Goal: Task Accomplishment & Management: Manage account settings

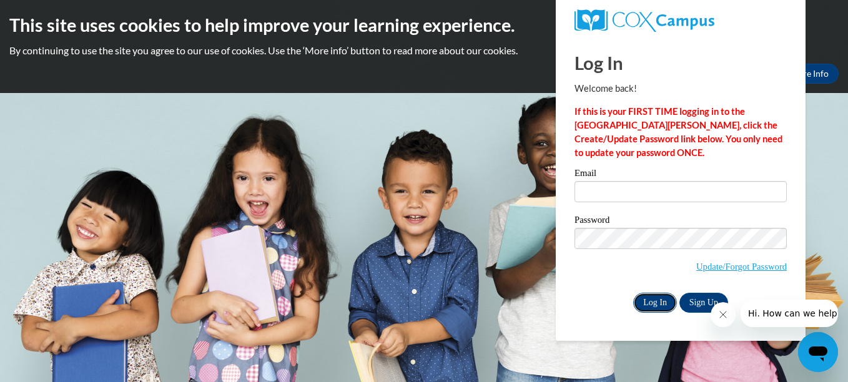
click at [655, 302] on input "Log In" at bounding box center [655, 303] width 44 height 20
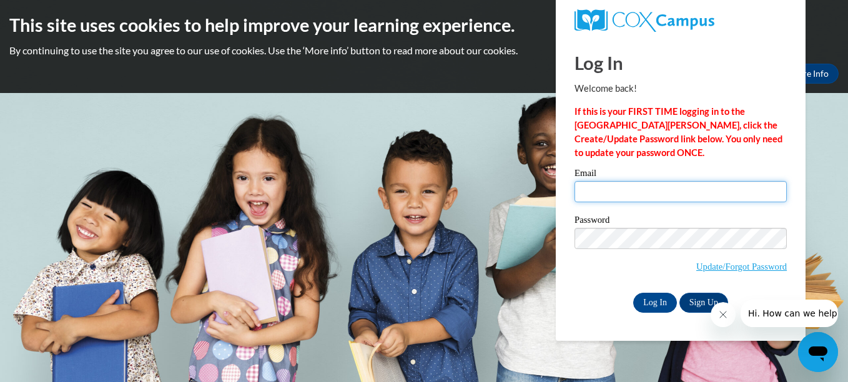
click at [670, 191] on input "Email" at bounding box center [681, 191] width 212 height 21
type input "[EMAIL_ADDRESS][DOMAIN_NAME]"
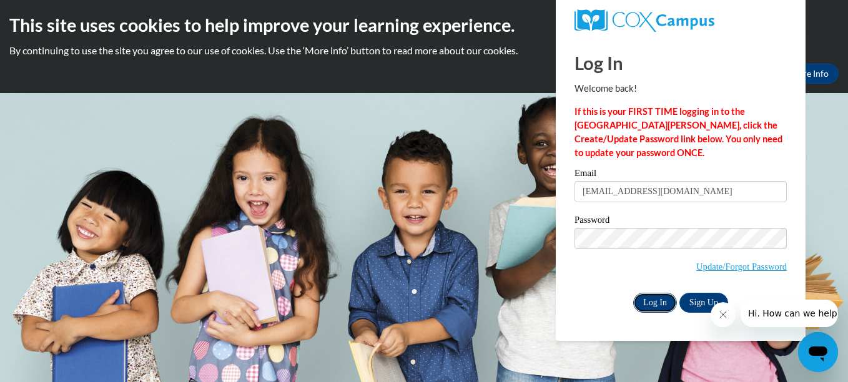
click at [645, 293] on input "Log In" at bounding box center [655, 303] width 44 height 20
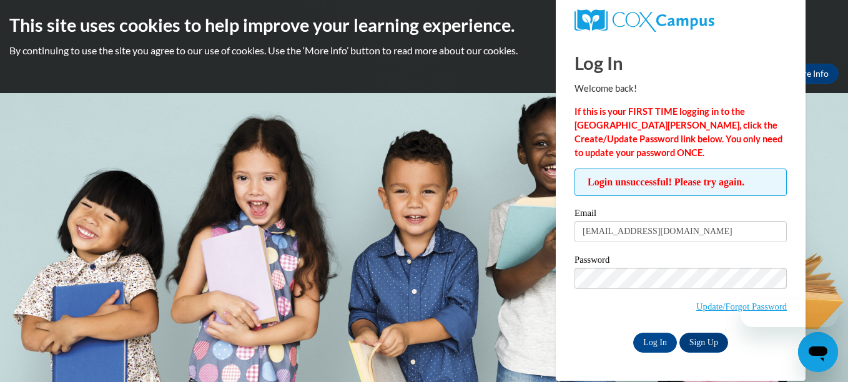
drag, startPoint x: 710, startPoint y: 302, endPoint x: 723, endPoint y: 308, distance: 13.7
click at [723, 308] on button "Close message from company" at bounding box center [722, 314] width 25 height 25
click at [710, 307] on link "Update/Forgot Password" at bounding box center [741, 307] width 91 height 10
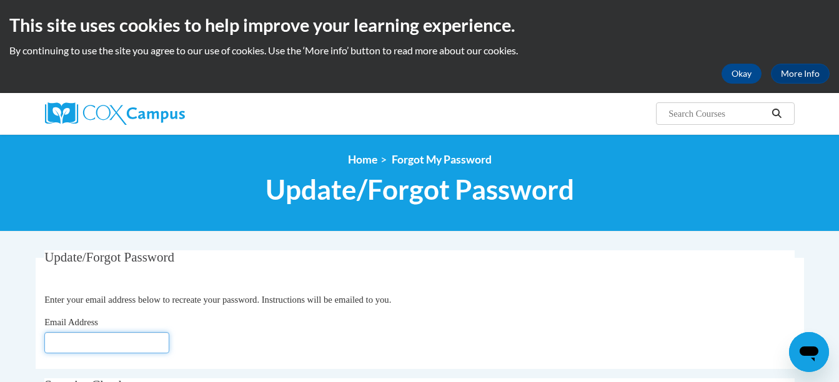
click at [156, 336] on input "Email Address" at bounding box center [106, 342] width 125 height 21
type input "tishatalks2@aol"
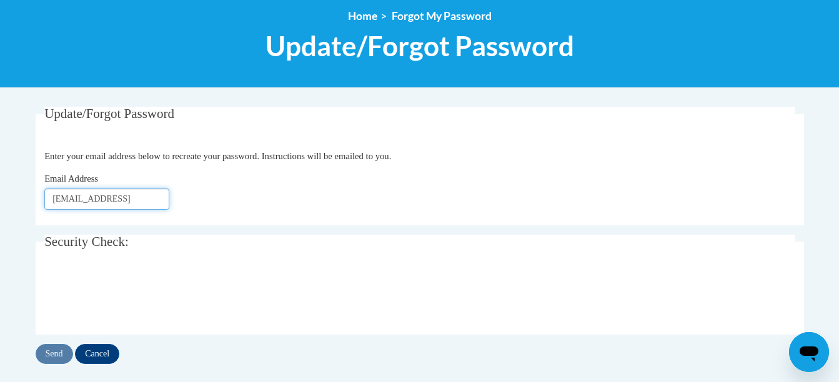
scroll to position [154, 0]
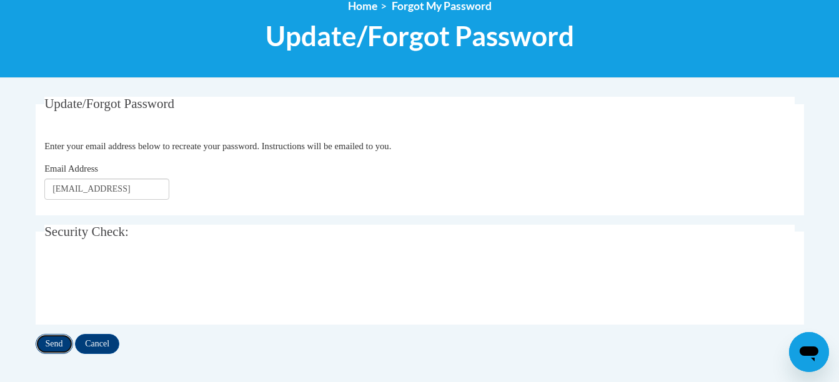
click at [62, 345] on input "Send" at bounding box center [54, 344] width 37 height 20
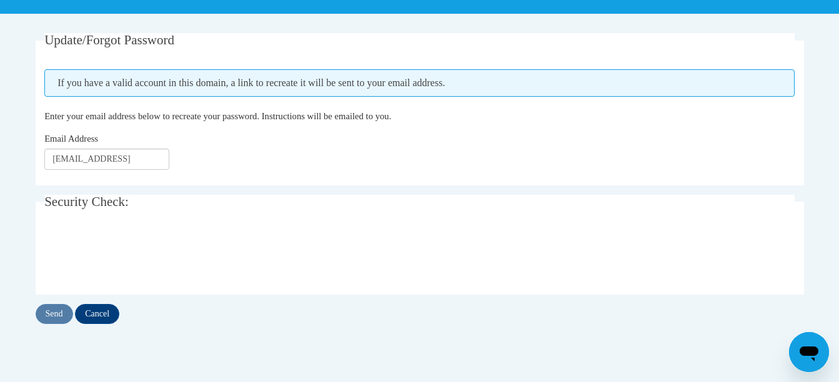
scroll to position [218, 0]
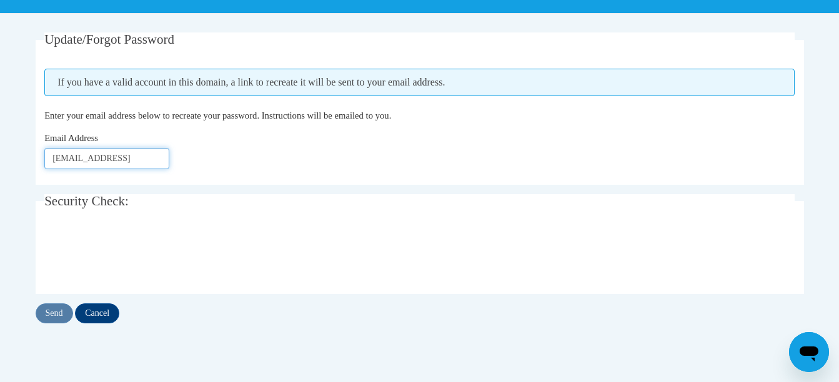
click at [137, 162] on input "[EMAIL_ADDRESS]" at bounding box center [106, 158] width 125 height 21
type input "[EMAIL_ADDRESS][DOMAIN_NAME]"
click at [57, 310] on input "Send" at bounding box center [54, 314] width 37 height 20
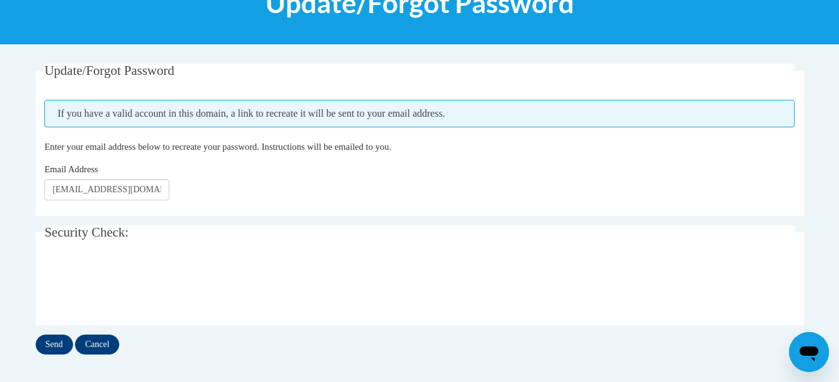
scroll to position [189, 0]
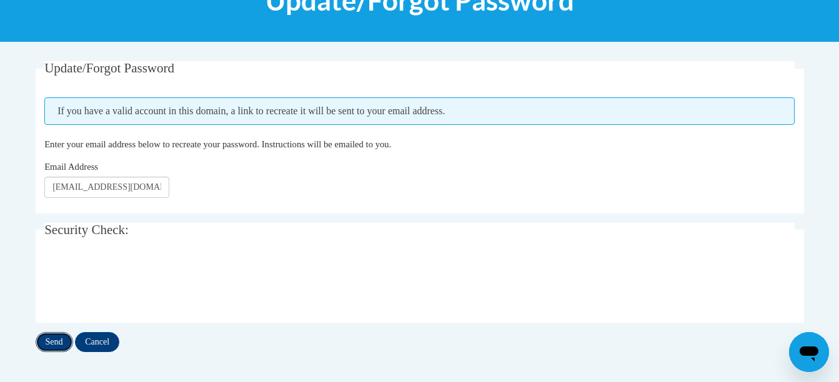
click at [58, 337] on input "Send" at bounding box center [54, 342] width 37 height 20
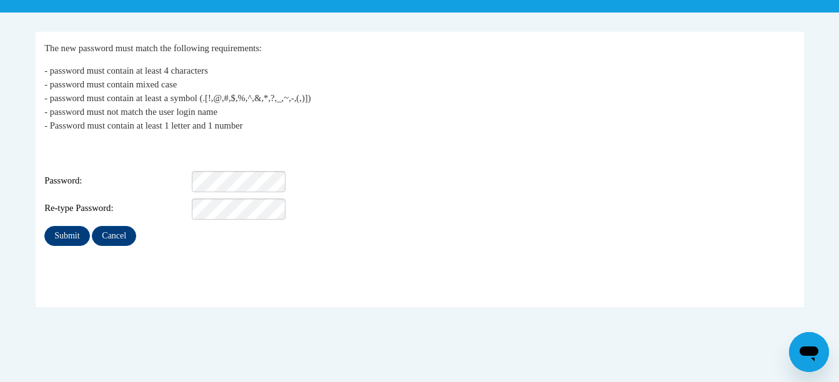
scroll to position [219, 0]
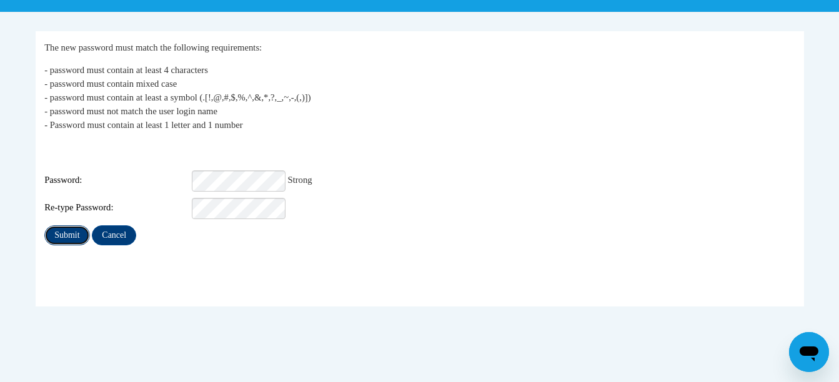
click at [70, 228] on input "Submit" at bounding box center [66, 235] width 45 height 20
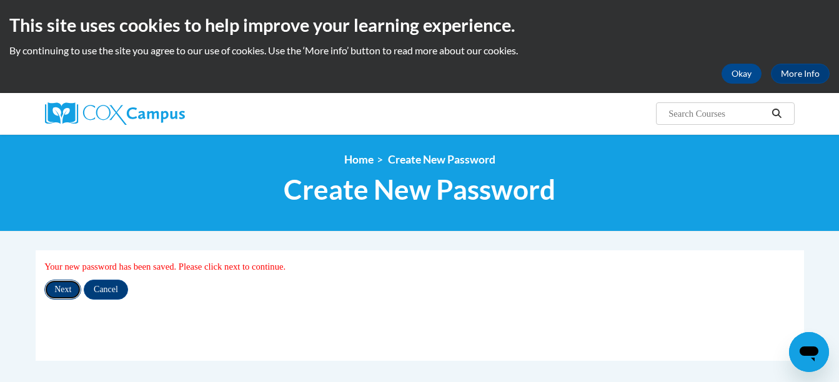
click at [67, 290] on input "Next" at bounding box center [62, 290] width 37 height 20
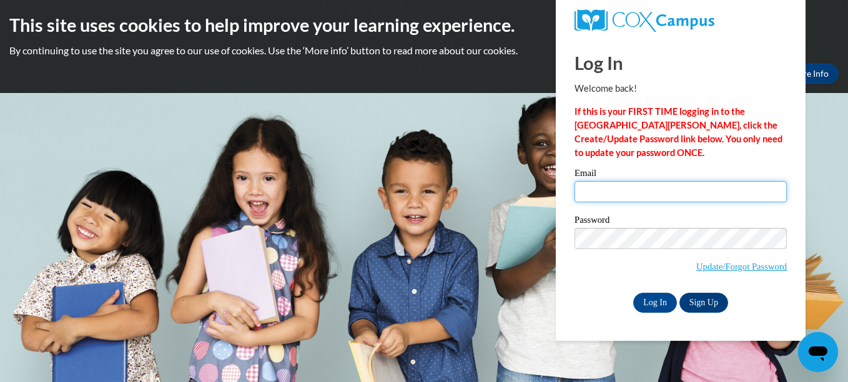
type input "tishatalks2@aol.com"
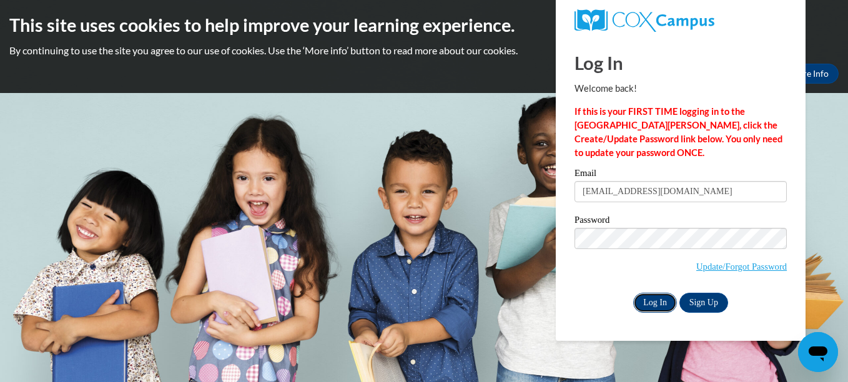
click at [651, 302] on input "Log In" at bounding box center [655, 303] width 44 height 20
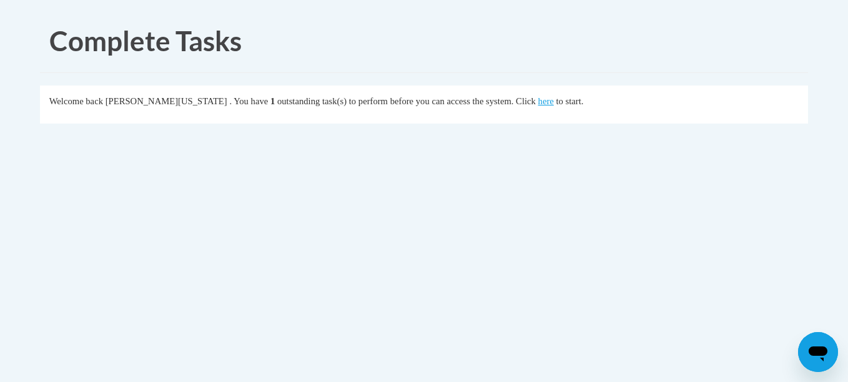
click at [557, 104] on div "Welcome back [PERSON_NAME][US_STATE] . You have 1 outstanding task(s) to perfor…" at bounding box center [424, 101] width 750 height 14
click at [542, 105] on link "here" at bounding box center [546, 101] width 16 height 10
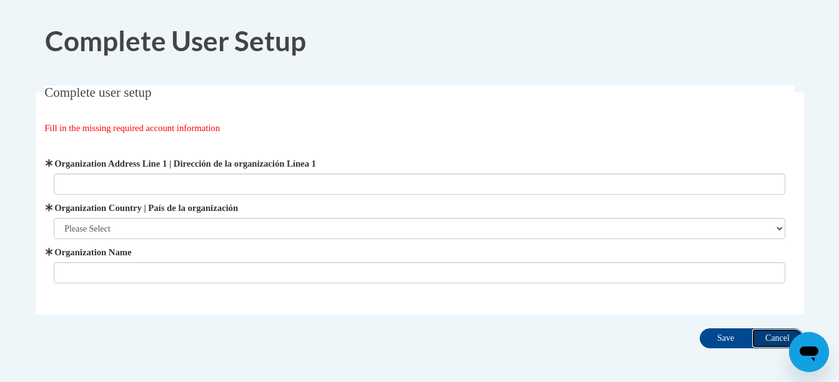
click at [771, 338] on input "Cancel" at bounding box center [777, 339] width 52 height 20
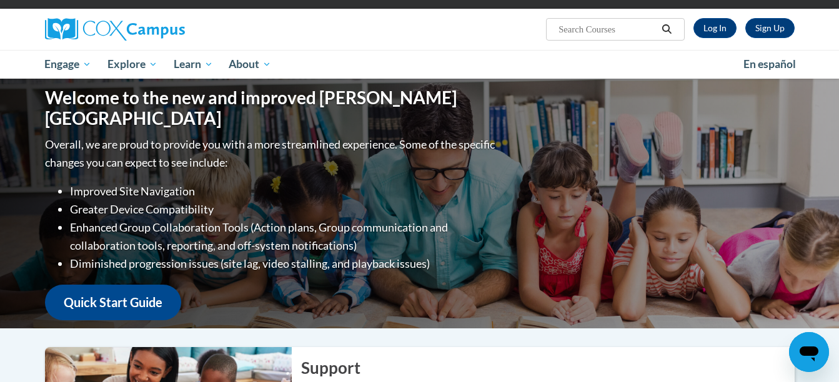
scroll to position [85, 0]
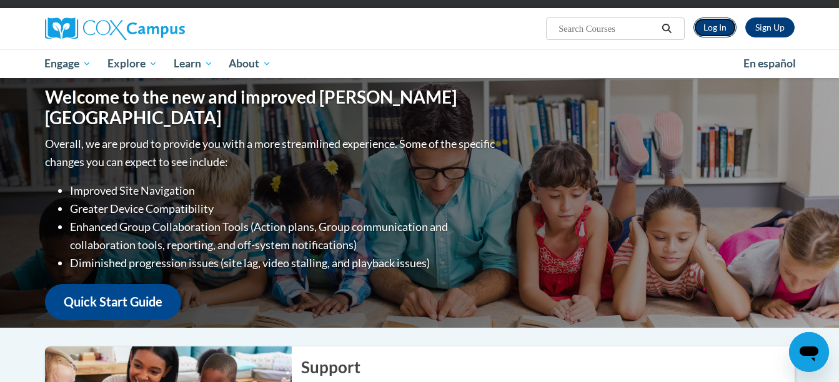
click at [706, 26] on link "Log In" at bounding box center [714, 27] width 43 height 20
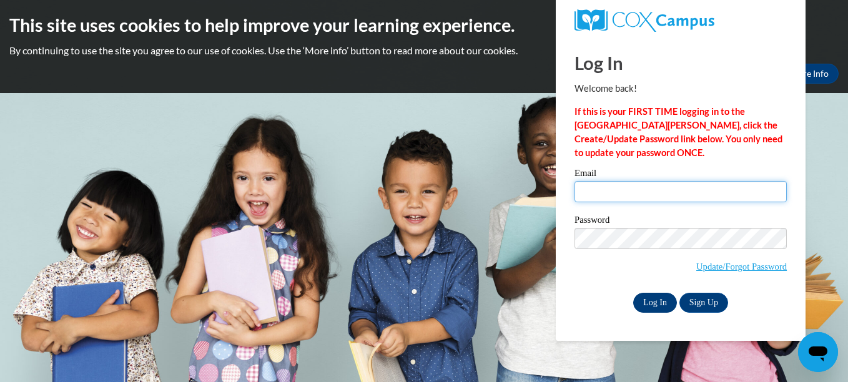
type input "tishatalks2@aol.com"
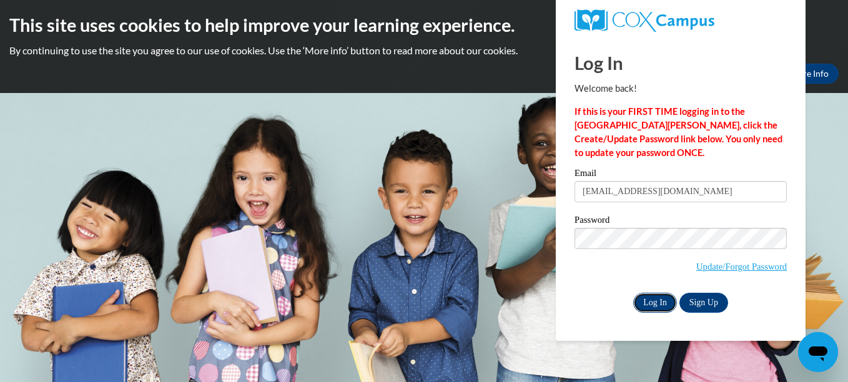
click at [660, 304] on input "Log In" at bounding box center [655, 303] width 44 height 20
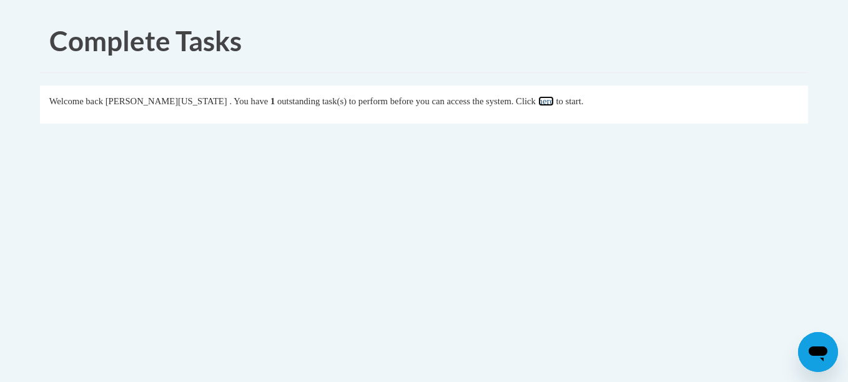
click at [547, 106] on link "here" at bounding box center [546, 101] width 16 height 10
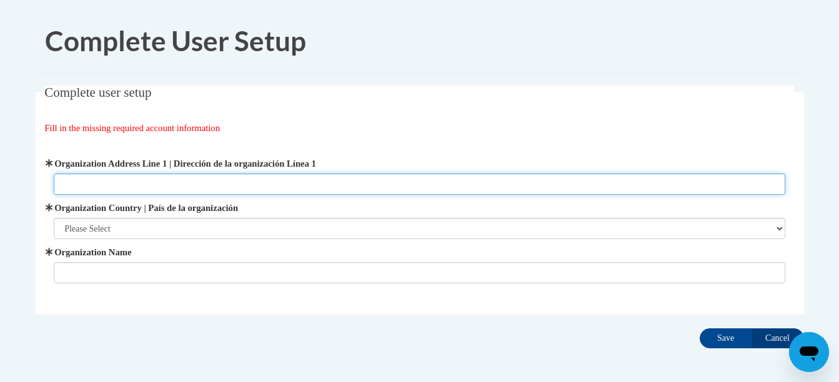
click at [497, 185] on input "Organization Address Line 1 | Dirección de la organización Línea 1" at bounding box center [419, 184] width 731 height 21
type input "[STREET_ADDRESS]"
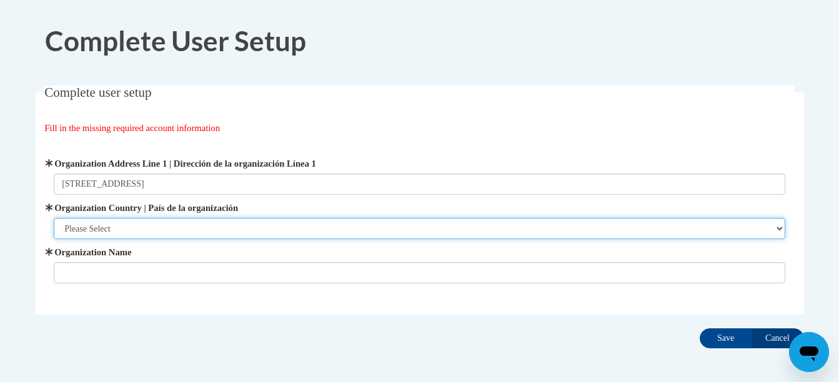
click at [473, 225] on select "Please Select [GEOGRAPHIC_DATA] | [GEOGRAPHIC_DATA] Outside of [GEOGRAPHIC_DATA…" at bounding box center [419, 228] width 731 height 21
select select "ad49bcad-a171-4b2e-b99c-48b446064914"
click at [54, 218] on select "Please Select [GEOGRAPHIC_DATA] | [GEOGRAPHIC_DATA] Outside of [GEOGRAPHIC_DATA…" at bounding box center [419, 228] width 731 height 21
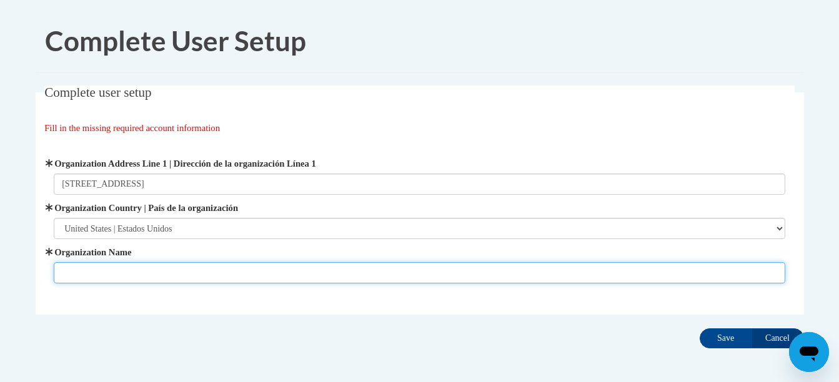
click at [460, 279] on input "Organization Name" at bounding box center [419, 272] width 731 height 21
type input "ABC ELA"
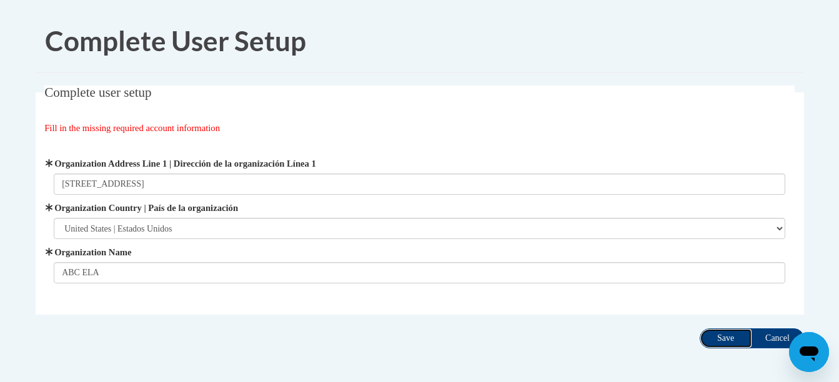
click at [721, 338] on input "Save" at bounding box center [726, 339] width 52 height 20
